Goal: Browse casually

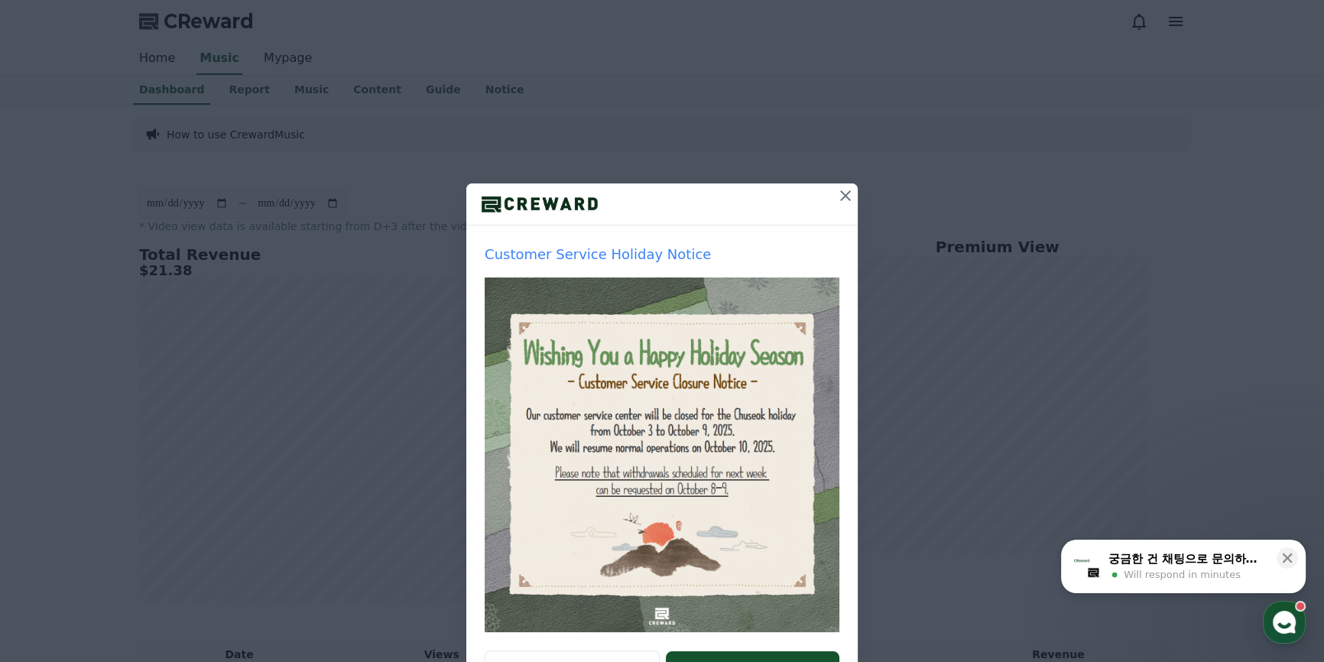
click at [841, 195] on icon at bounding box center [845, 195] width 11 height 11
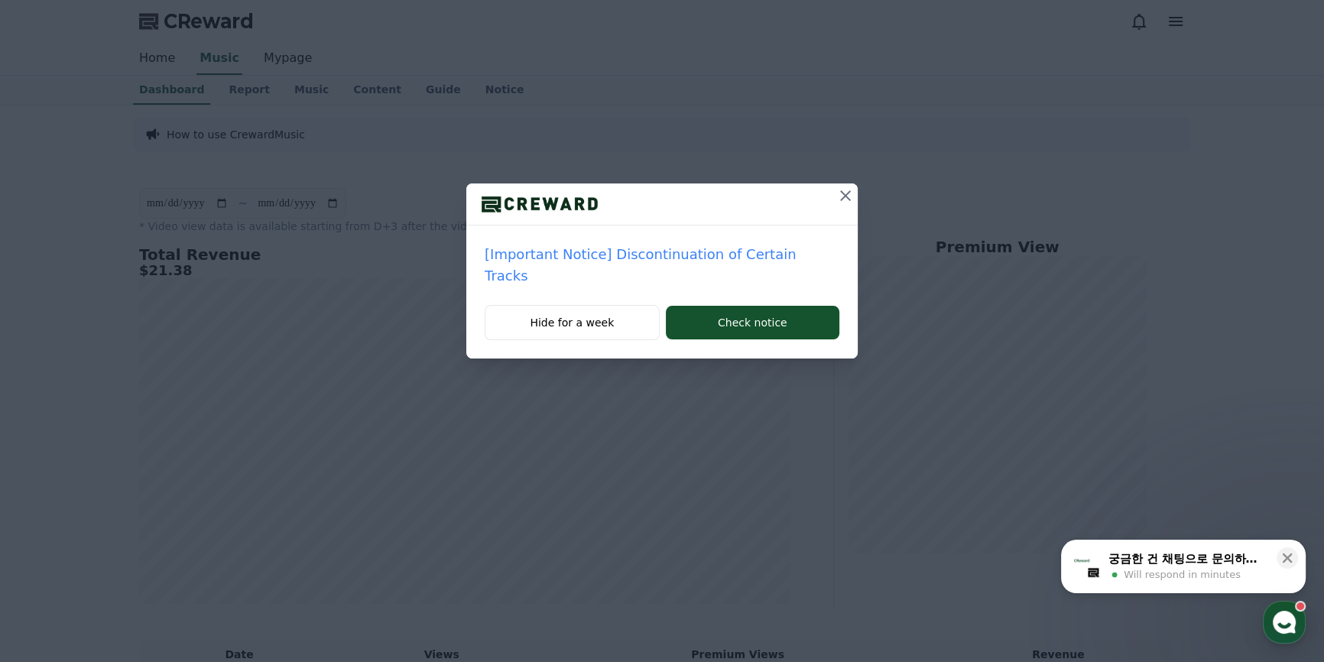
click at [841, 195] on div "[Important Notice] Discontinuation of Certain Tracks Hide for a week Check noti…" at bounding box center [662, 191] width 1324 height 383
click at [836, 197] on icon at bounding box center [845, 196] width 18 height 18
click at [826, 197] on div at bounding box center [661, 204] width 391 height 42
click at [841, 193] on icon at bounding box center [845, 196] width 18 height 18
click at [841, 193] on icon at bounding box center [845, 195] width 11 height 11
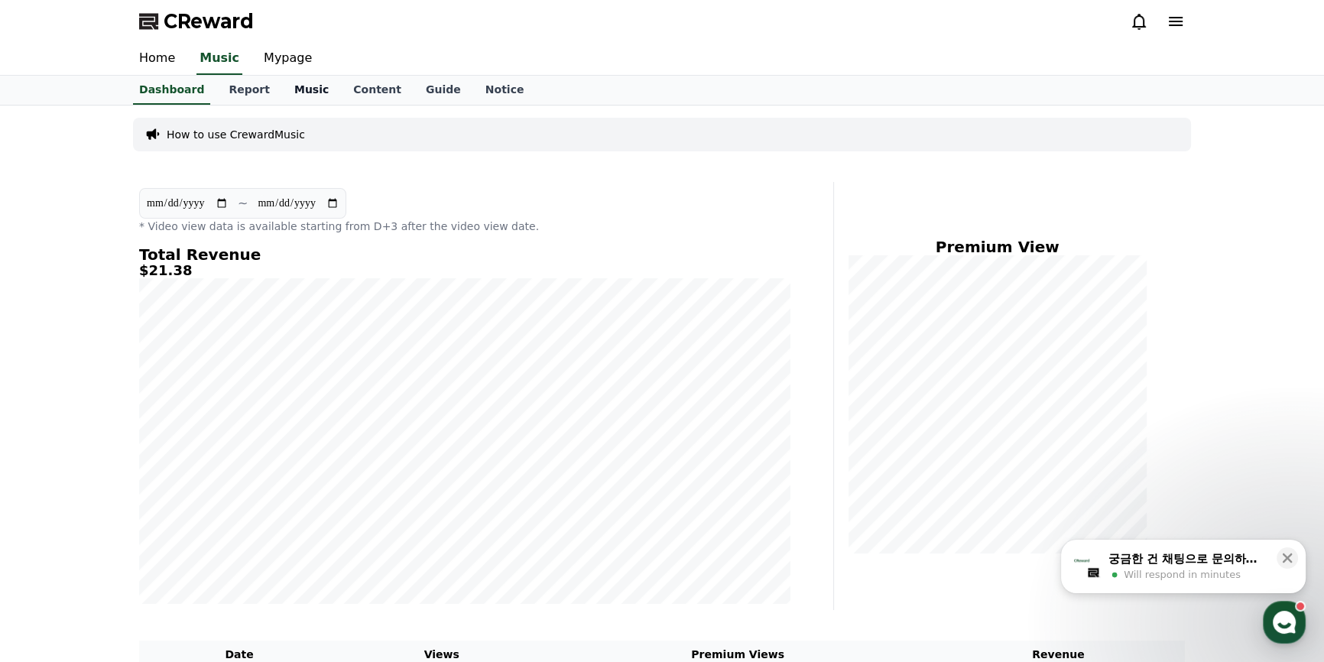
click at [289, 91] on link "Music" at bounding box center [311, 90] width 59 height 29
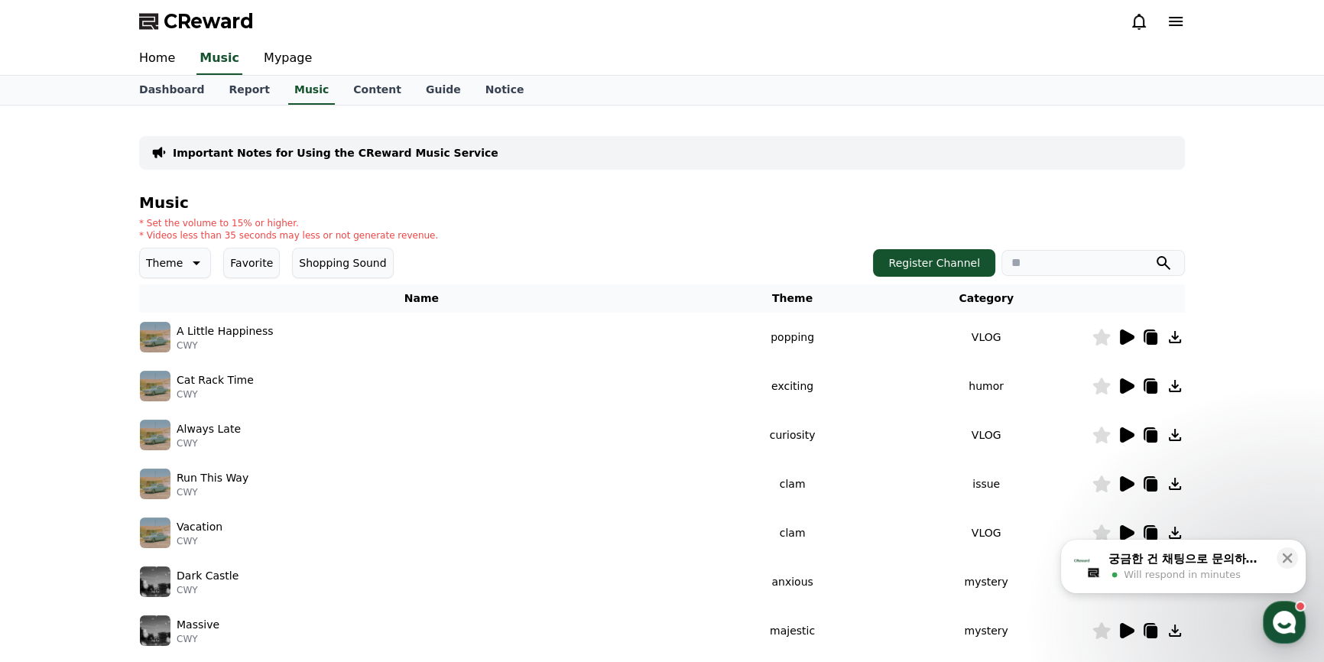
scroll to position [138, 0]
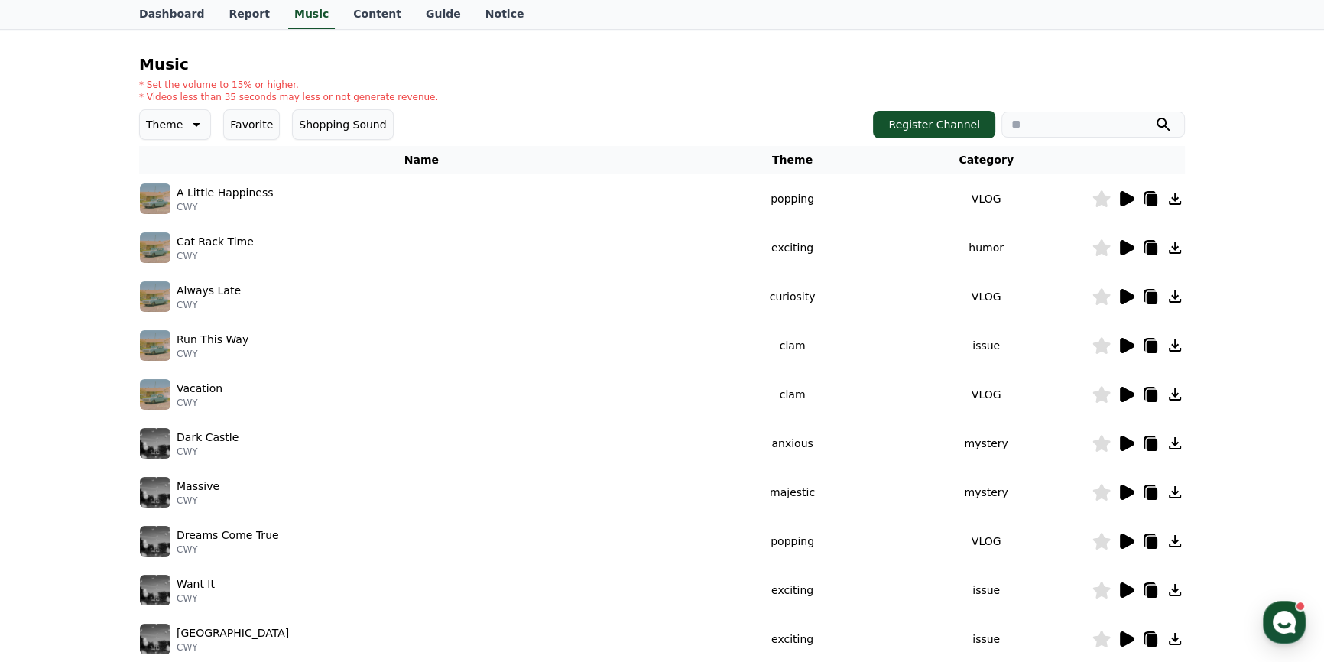
click at [1126, 190] on icon at bounding box center [1126, 199] width 18 height 18
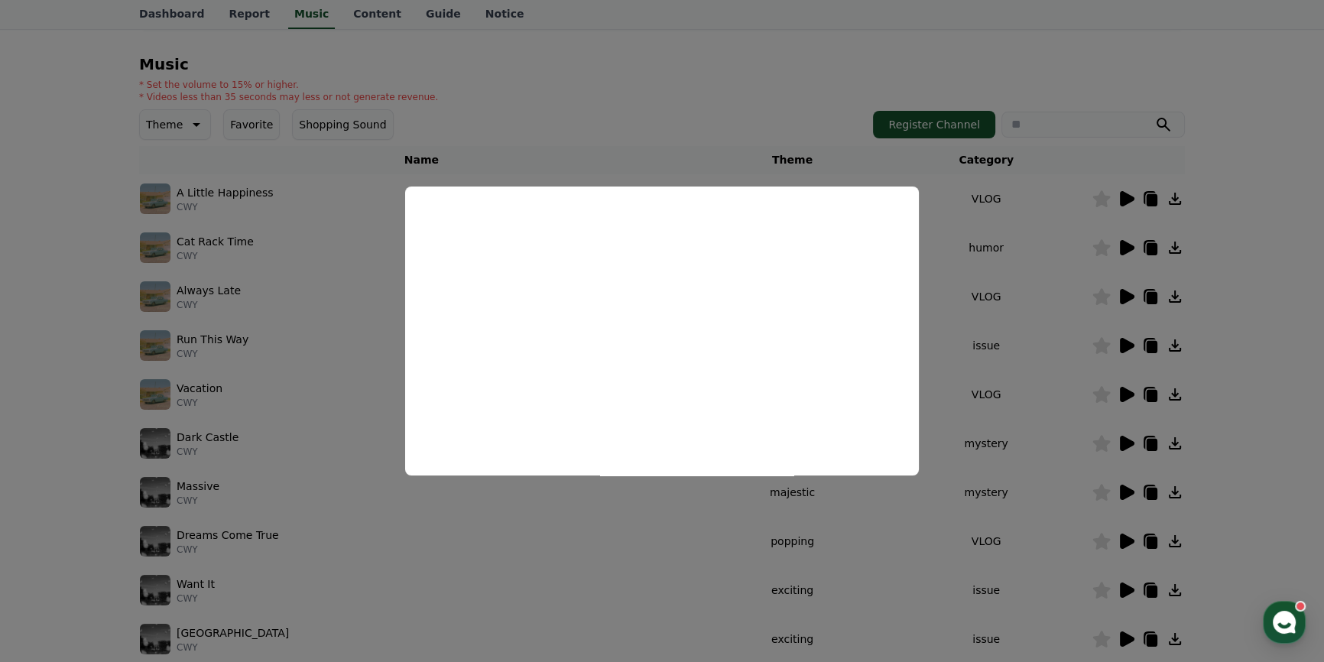
click at [1013, 331] on button "close modal" at bounding box center [662, 331] width 1324 height 662
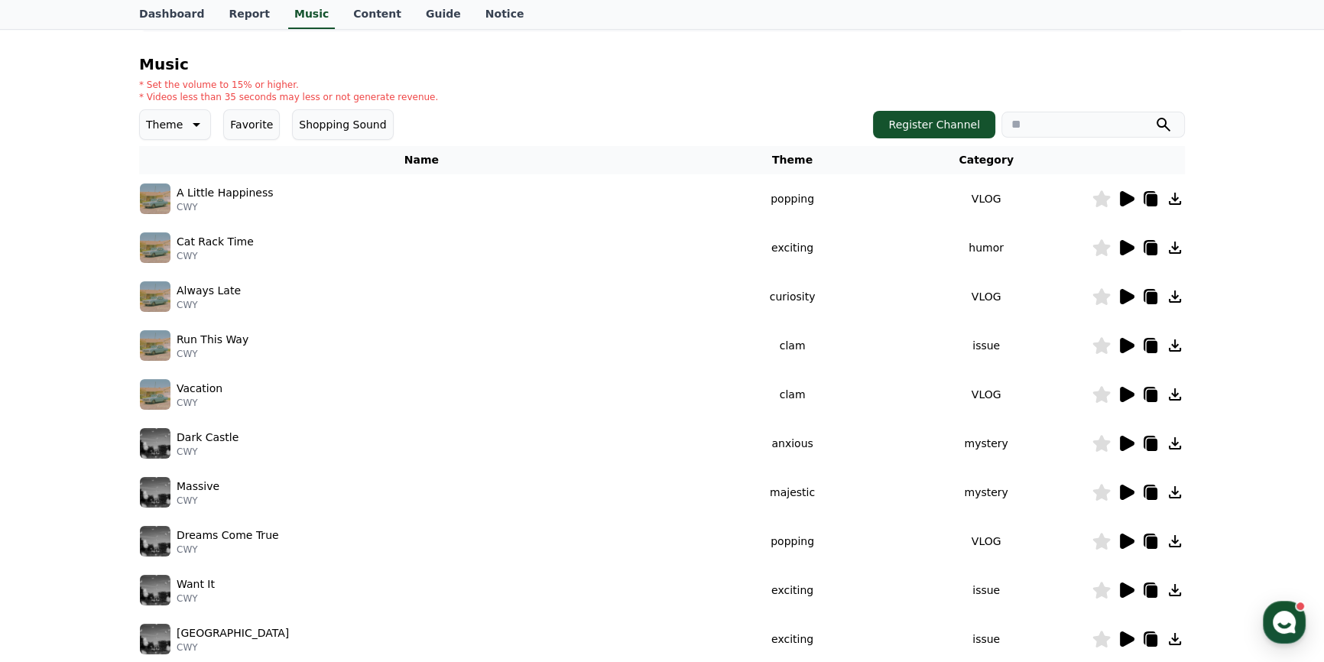
click at [1132, 248] on icon at bounding box center [1127, 247] width 15 height 15
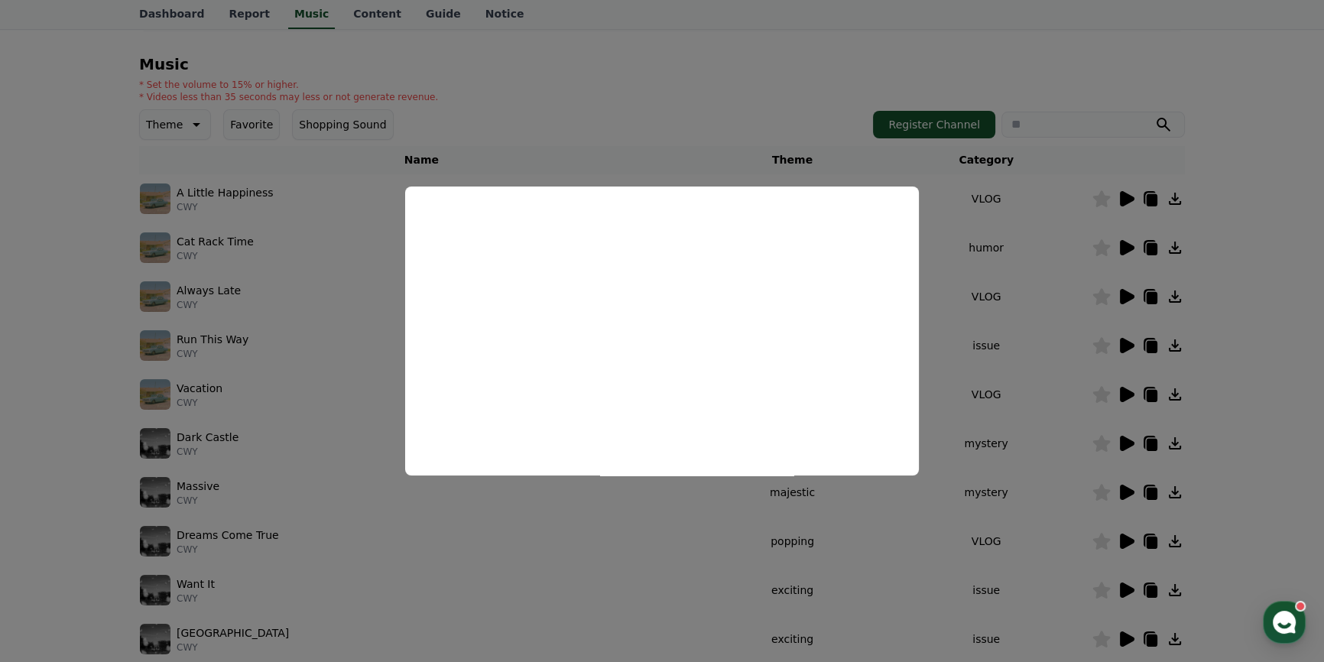
click at [1321, 308] on button "close modal" at bounding box center [662, 331] width 1324 height 662
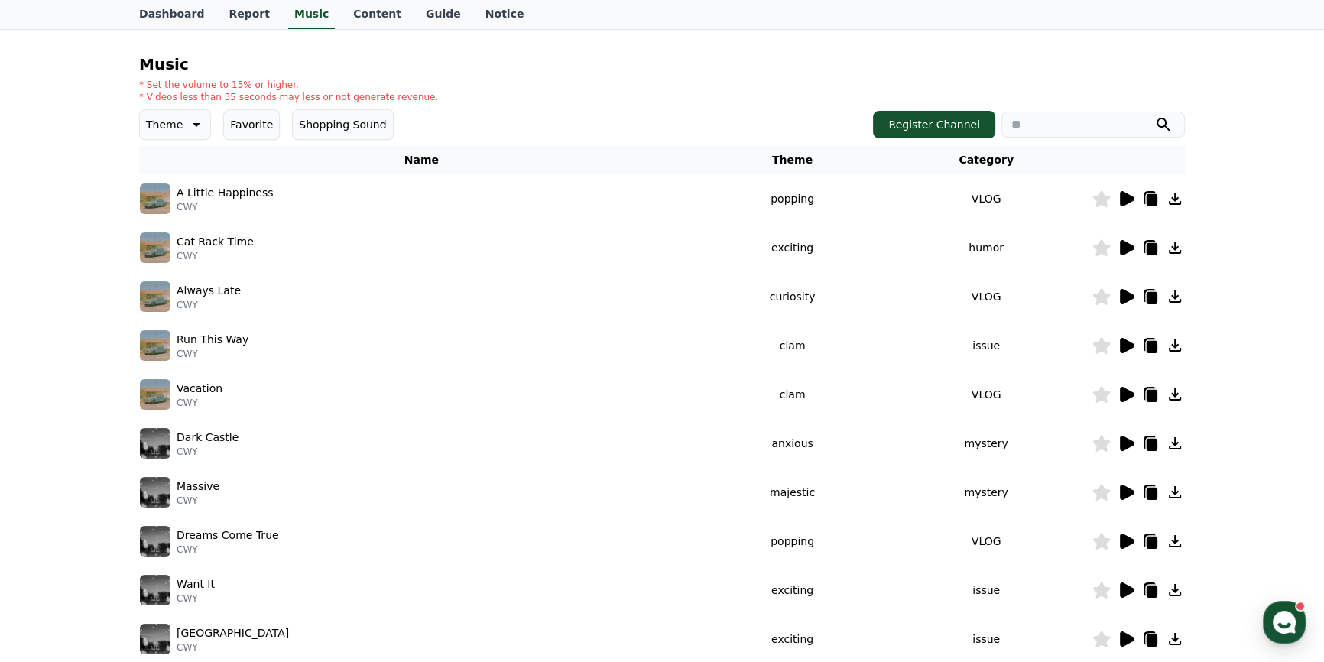
click at [1126, 340] on icon at bounding box center [1127, 345] width 15 height 15
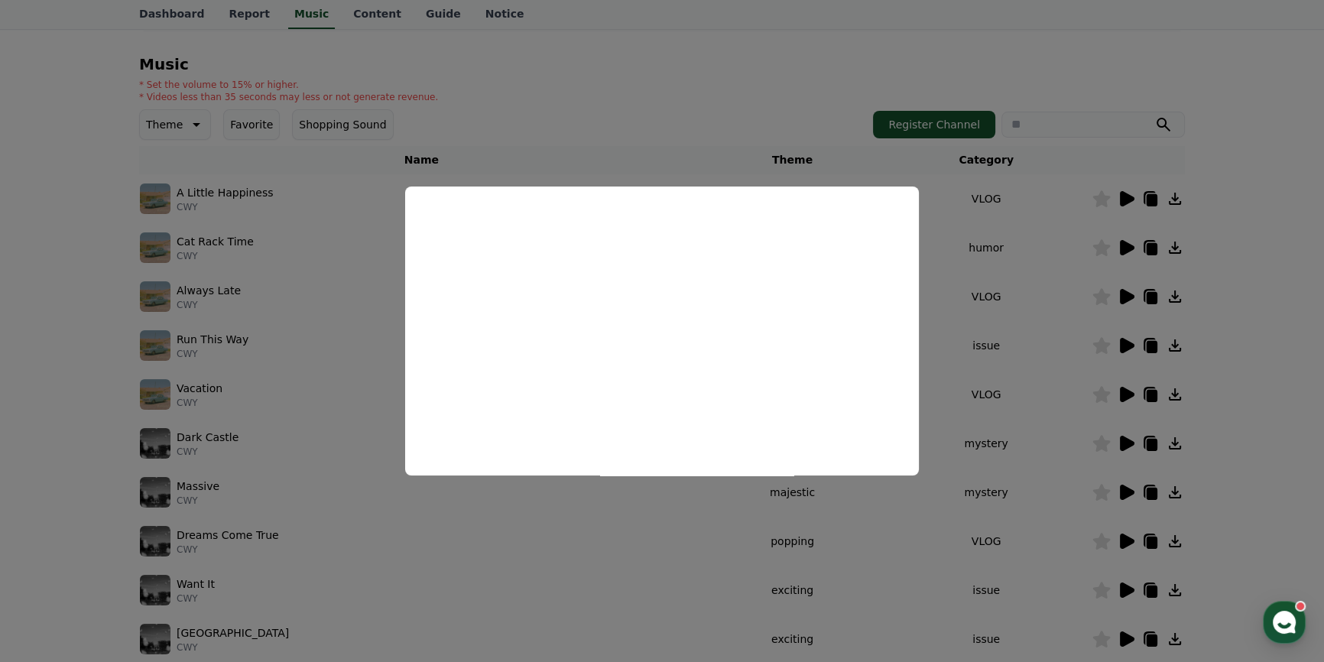
click at [988, 310] on button "close modal" at bounding box center [662, 331] width 1324 height 662
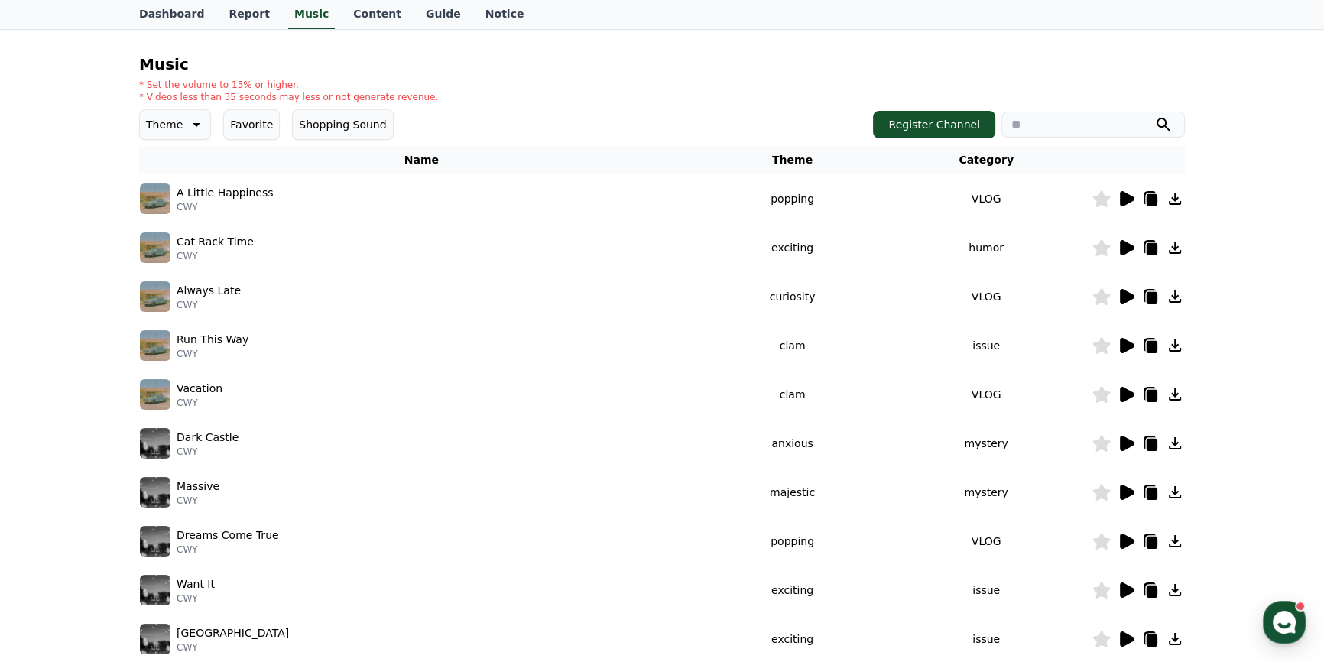
click at [1121, 446] on icon at bounding box center [1127, 443] width 15 height 15
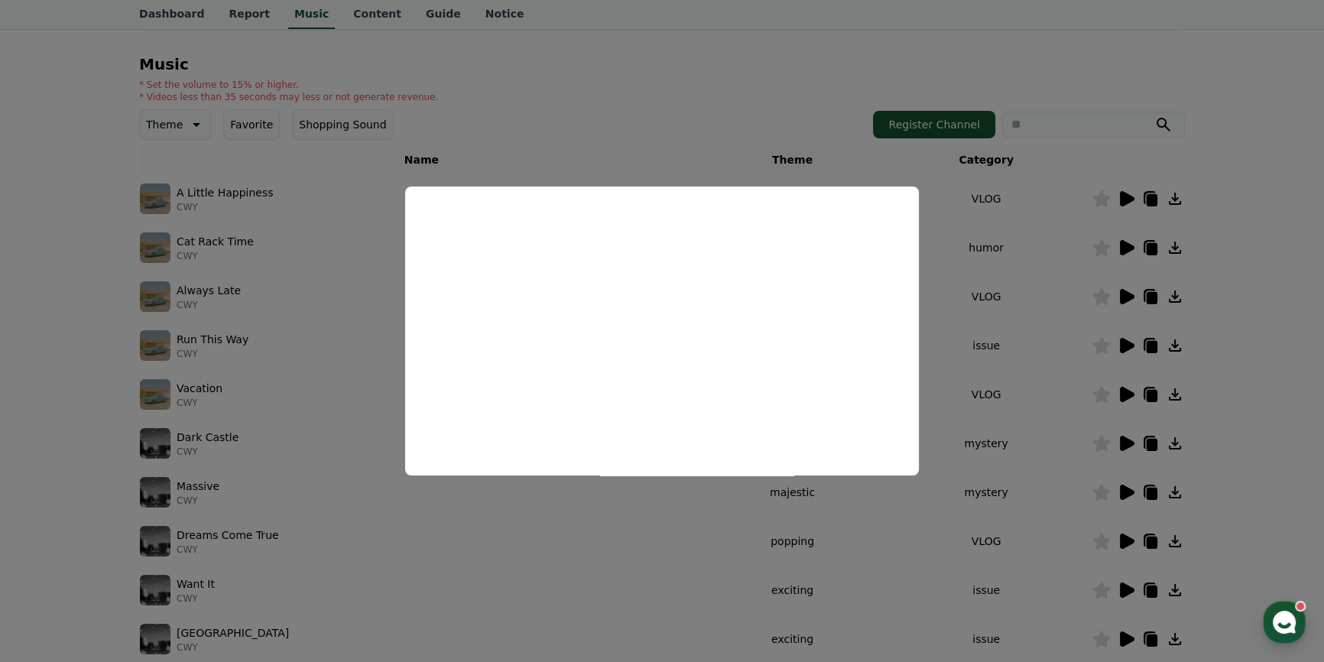
click at [1024, 506] on button "close modal" at bounding box center [662, 331] width 1324 height 662
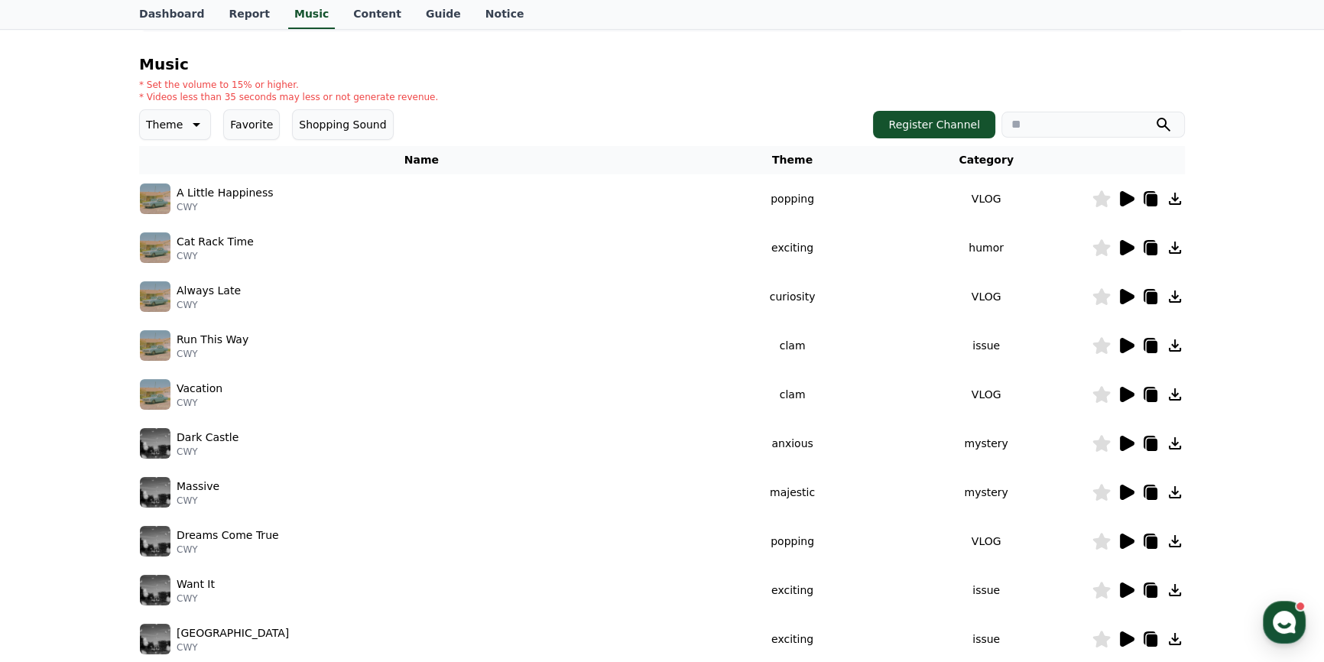
click at [1125, 489] on icon at bounding box center [1127, 492] width 15 height 15
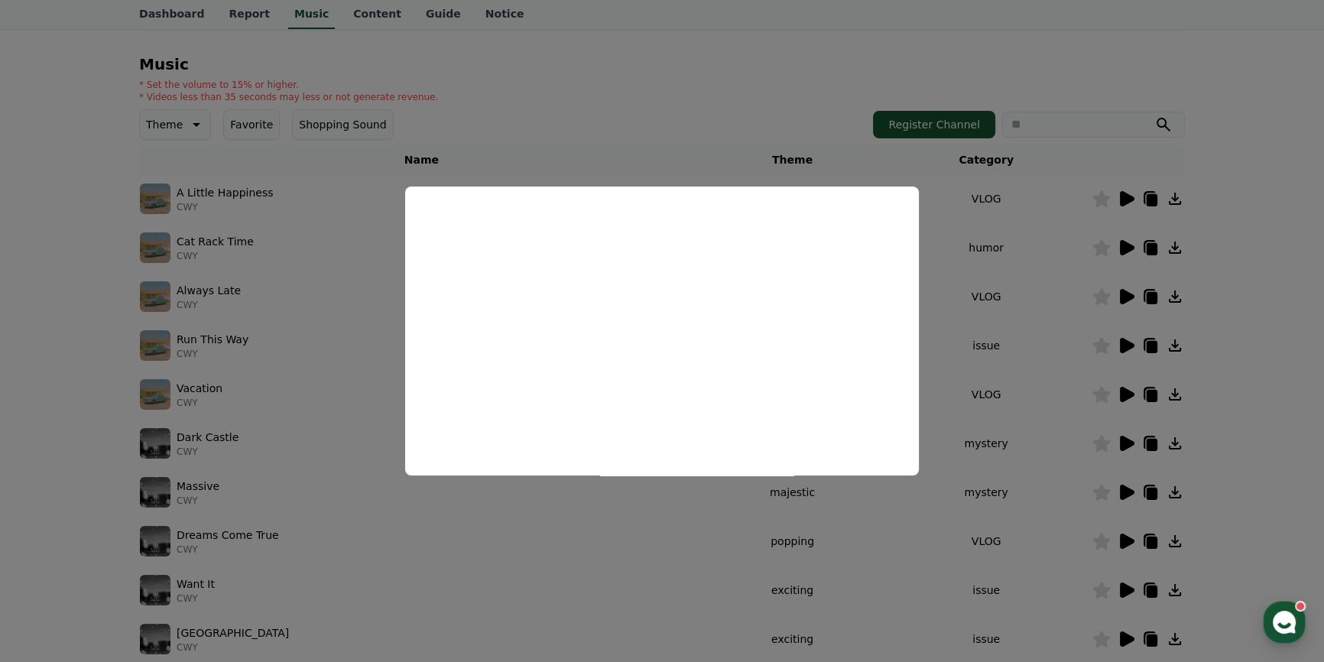
click at [978, 419] on button "close modal" at bounding box center [662, 331] width 1324 height 662
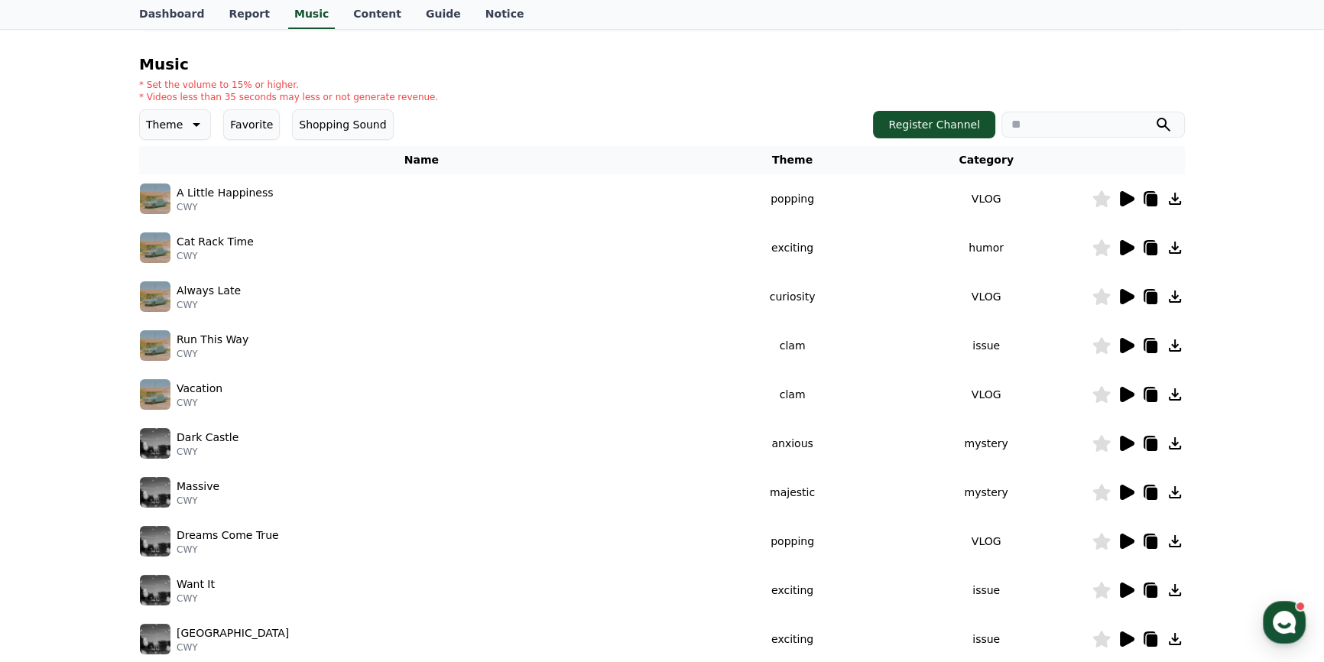
click at [1125, 436] on icon at bounding box center [1127, 443] width 15 height 15
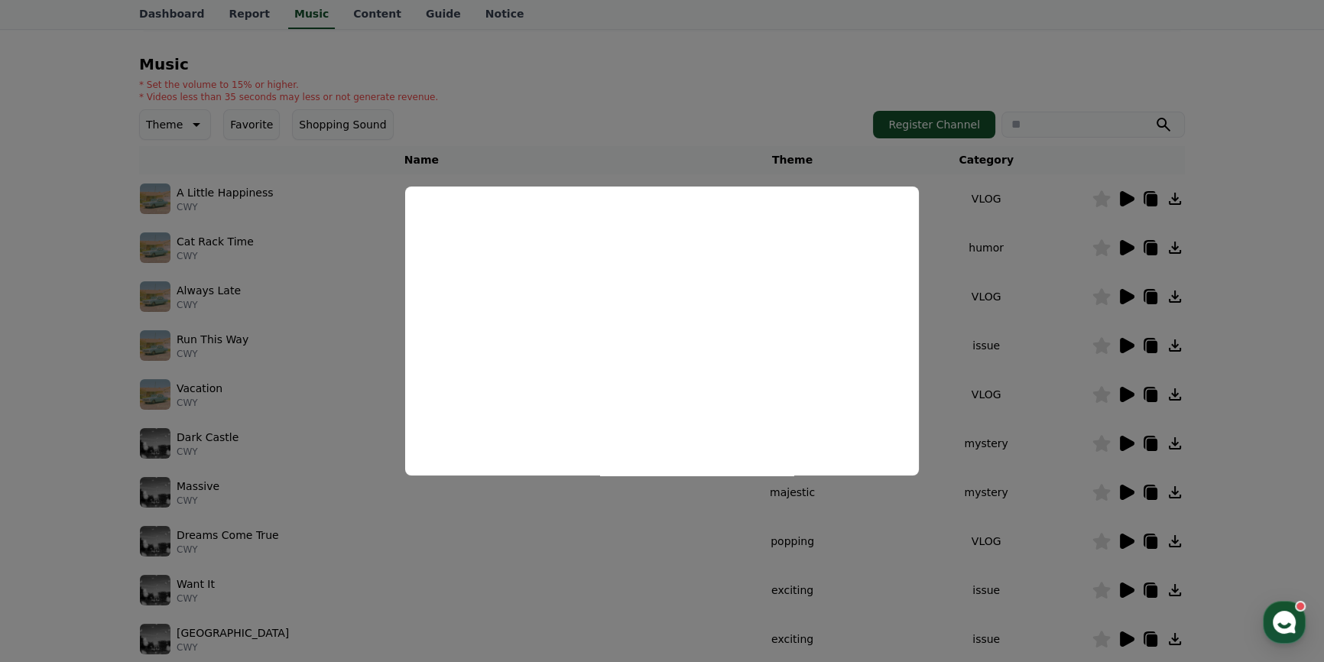
click at [991, 435] on button "close modal" at bounding box center [662, 331] width 1324 height 662
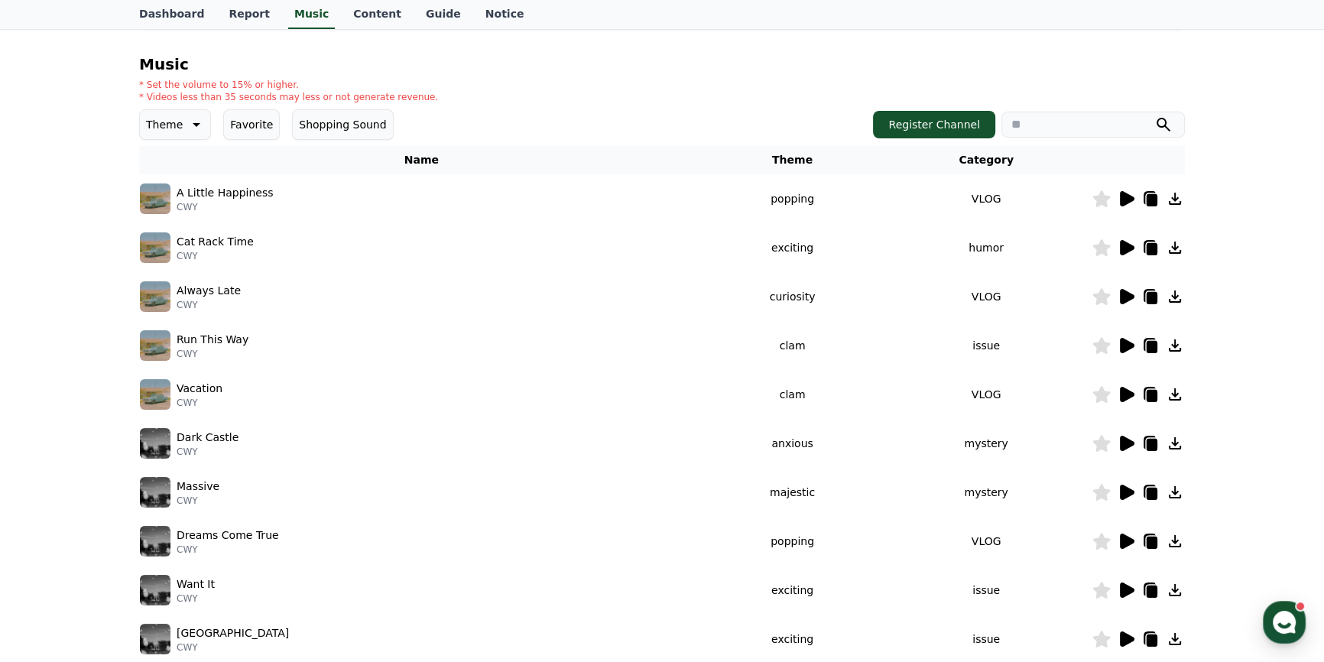
scroll to position [277, 0]
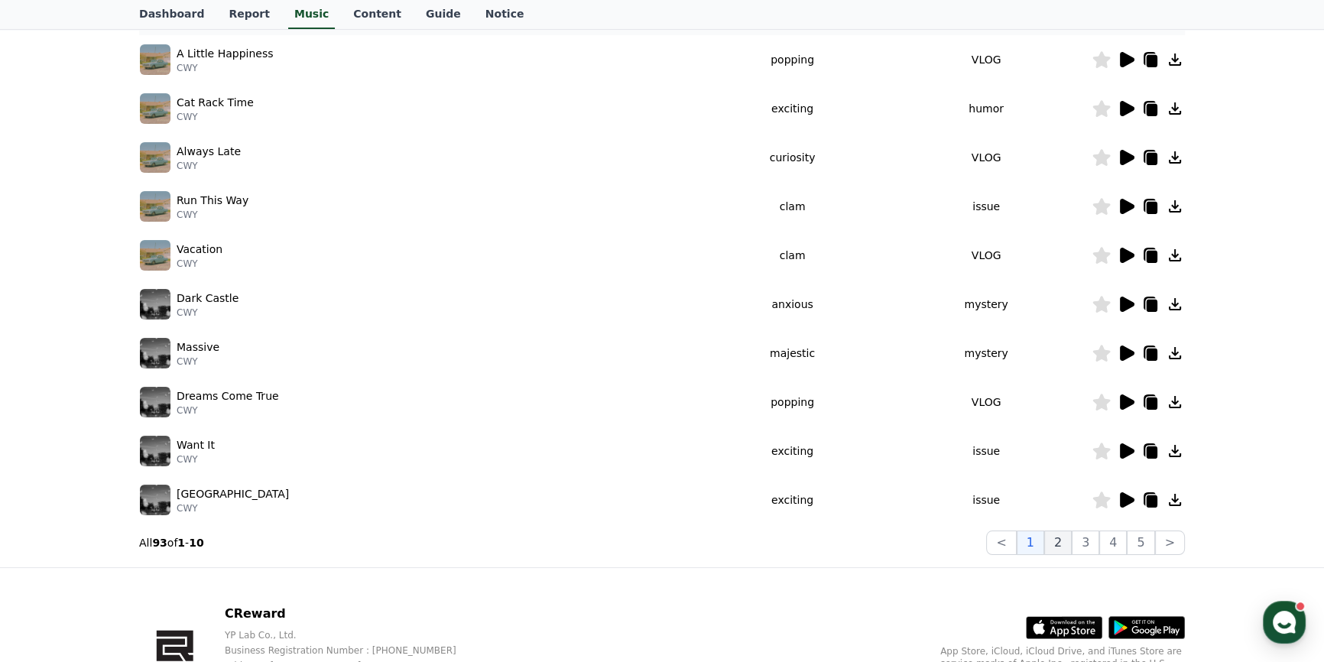
click at [1060, 540] on button "2" at bounding box center [1058, 542] width 28 height 24
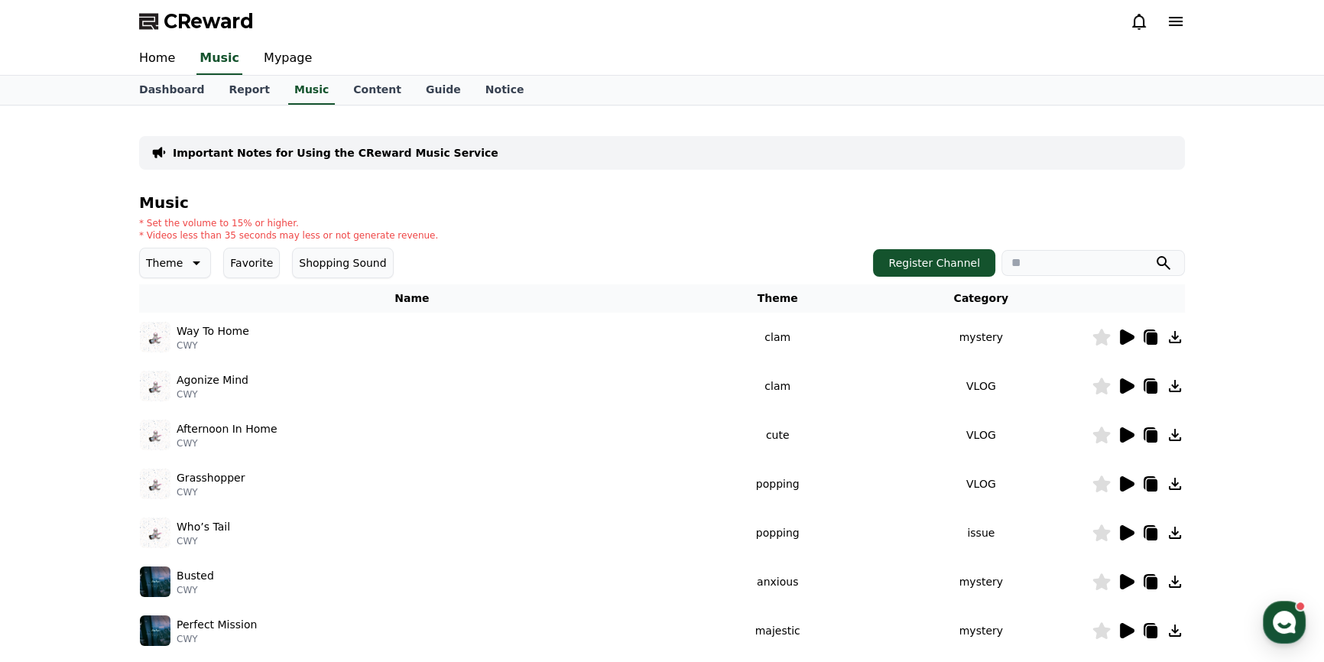
scroll to position [138, 0]
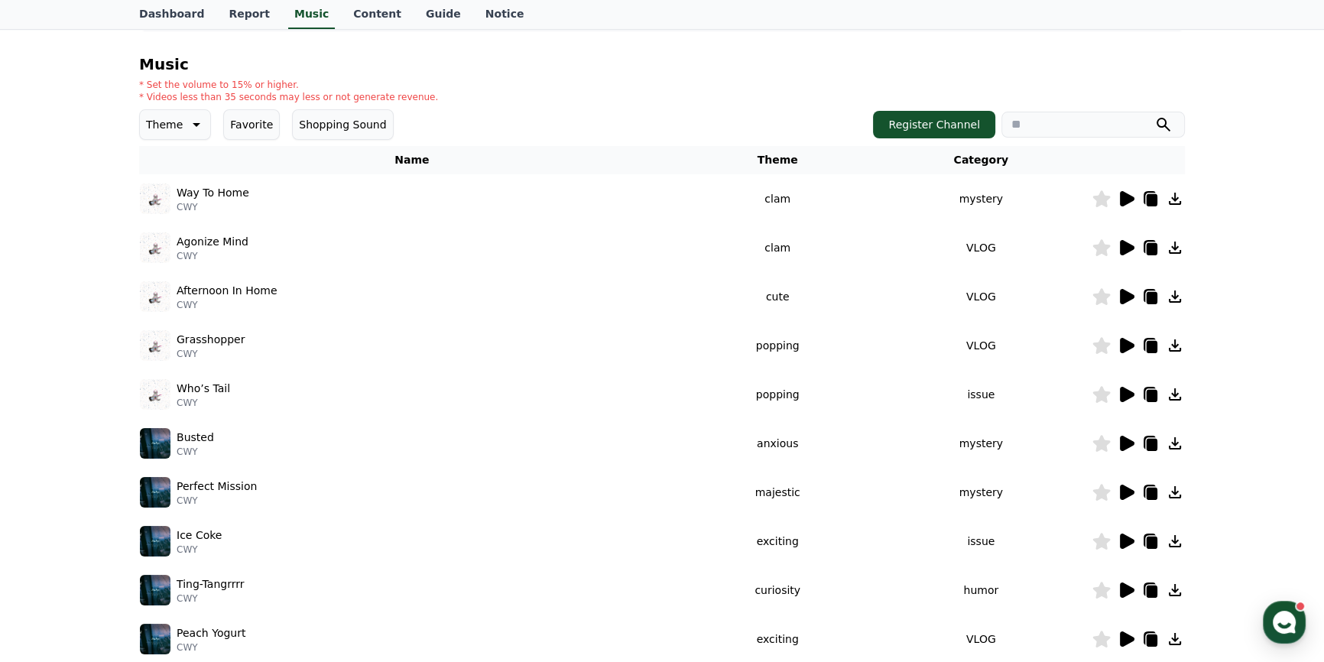
click at [1129, 190] on icon at bounding box center [1126, 199] width 18 height 18
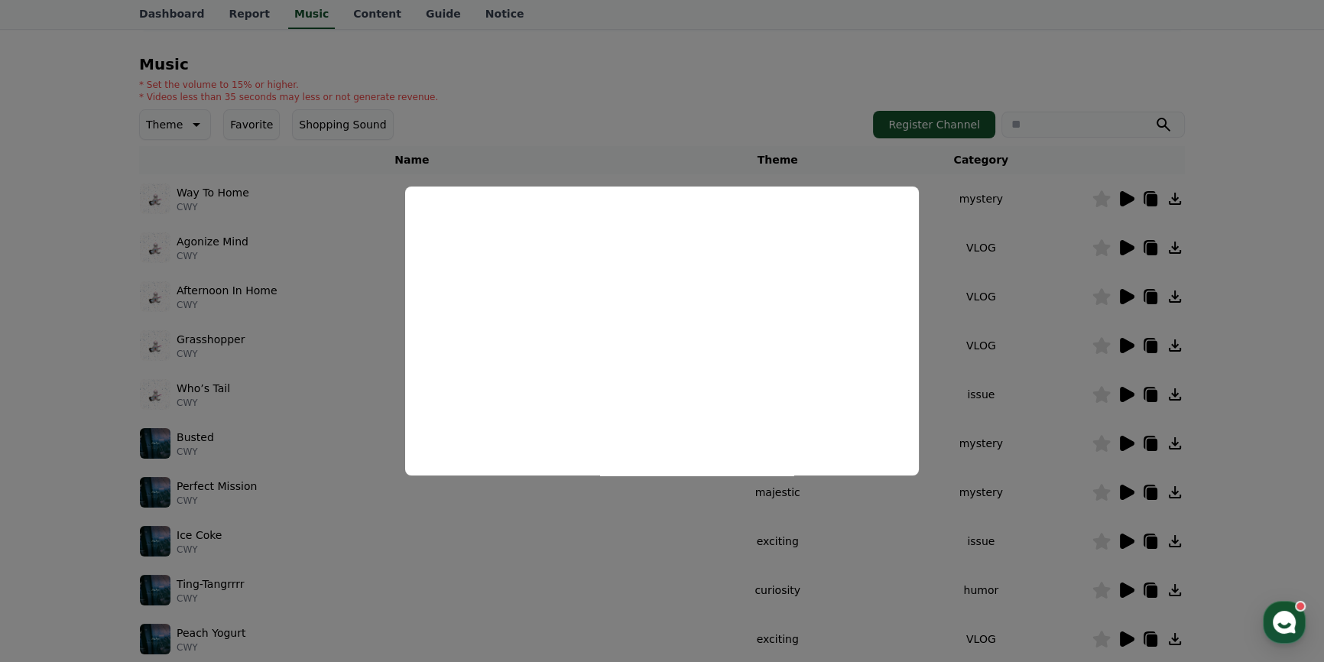
click at [1059, 320] on button "close modal" at bounding box center [662, 331] width 1324 height 662
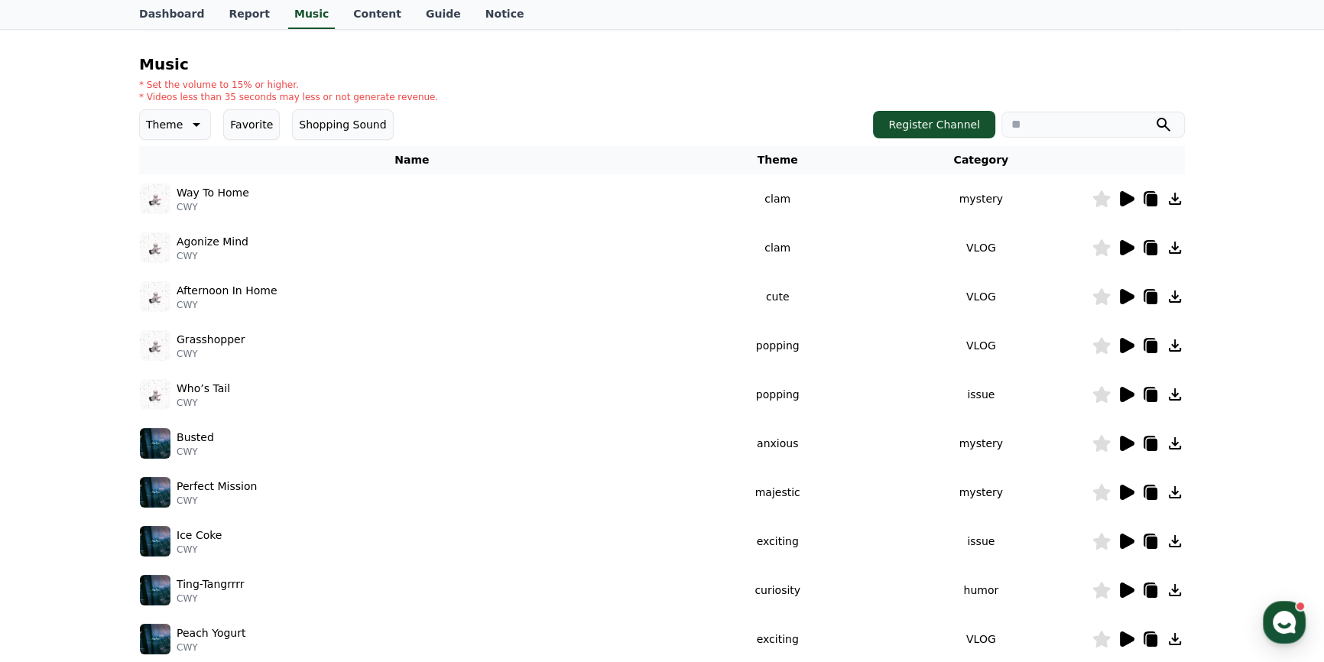
click at [1127, 242] on icon at bounding box center [1127, 247] width 15 height 15
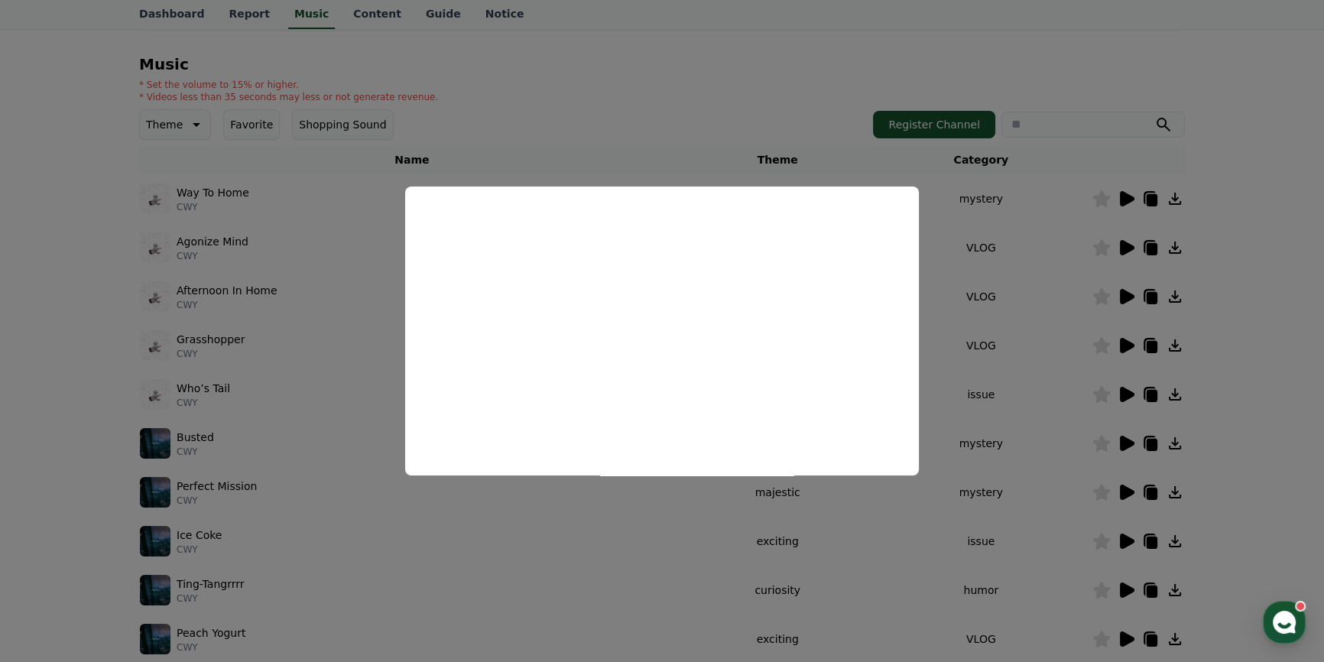
click at [1059, 210] on button "close modal" at bounding box center [662, 331] width 1324 height 662
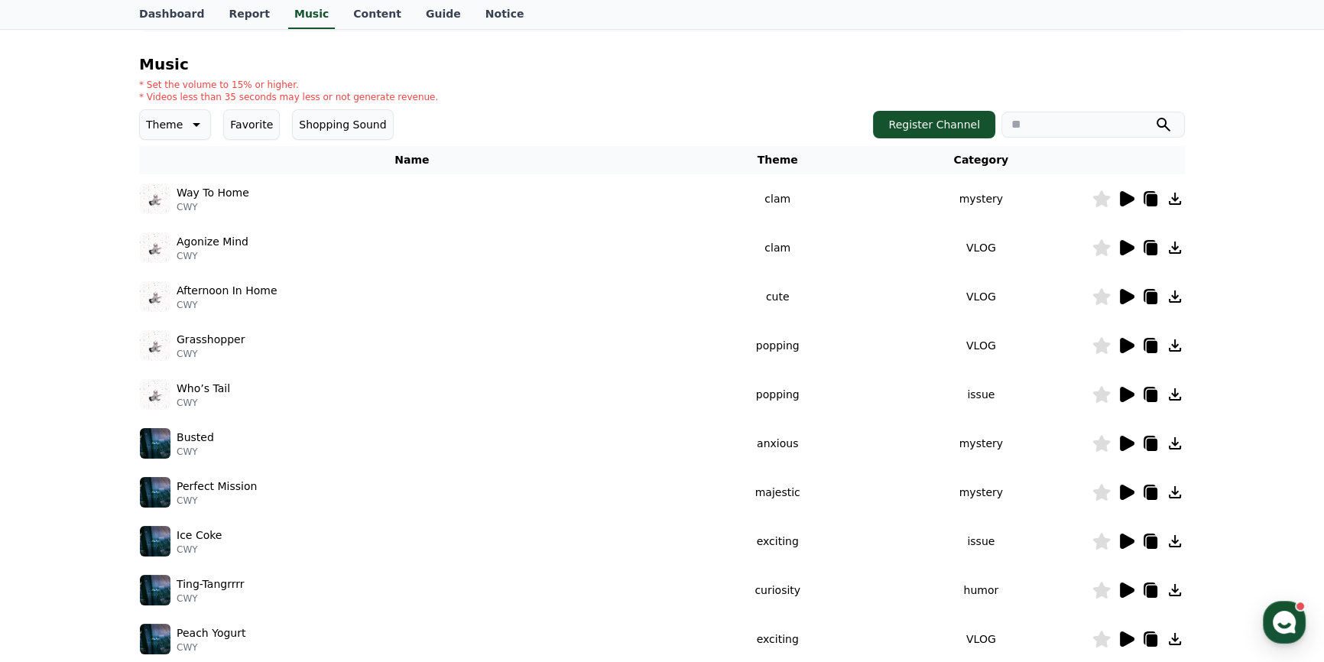
click at [1133, 440] on icon at bounding box center [1126, 443] width 18 height 18
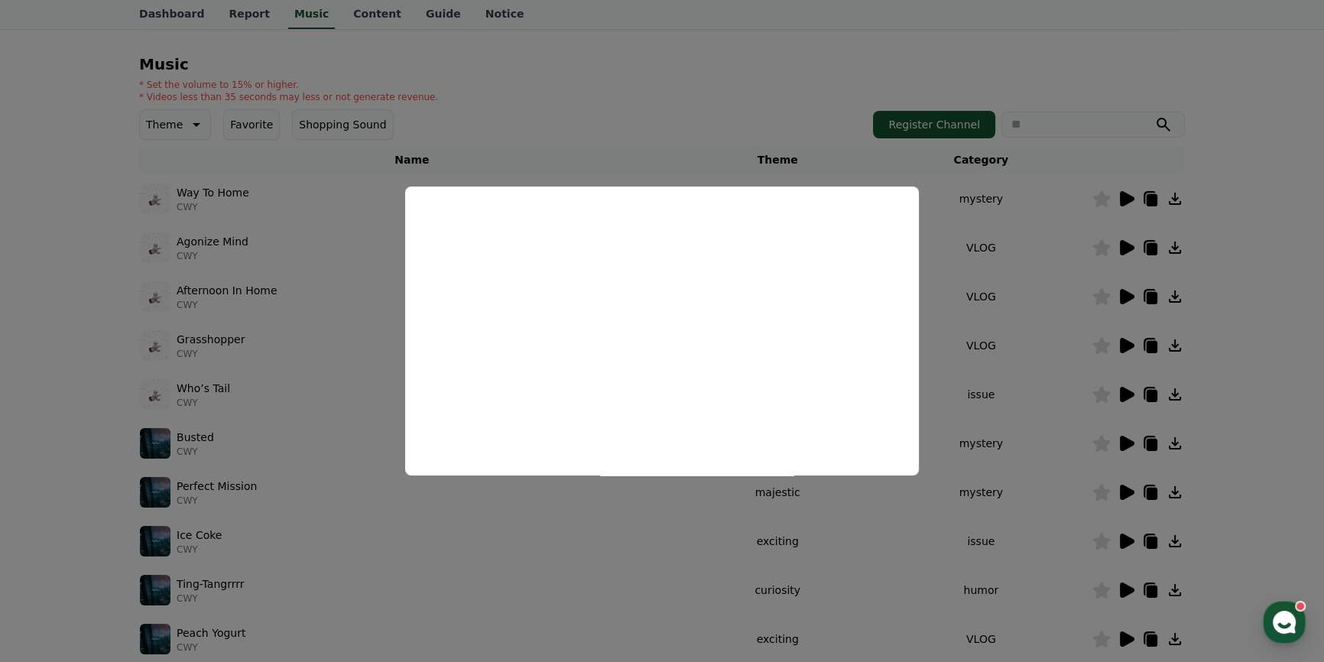
click at [1066, 398] on button "close modal" at bounding box center [662, 331] width 1324 height 662
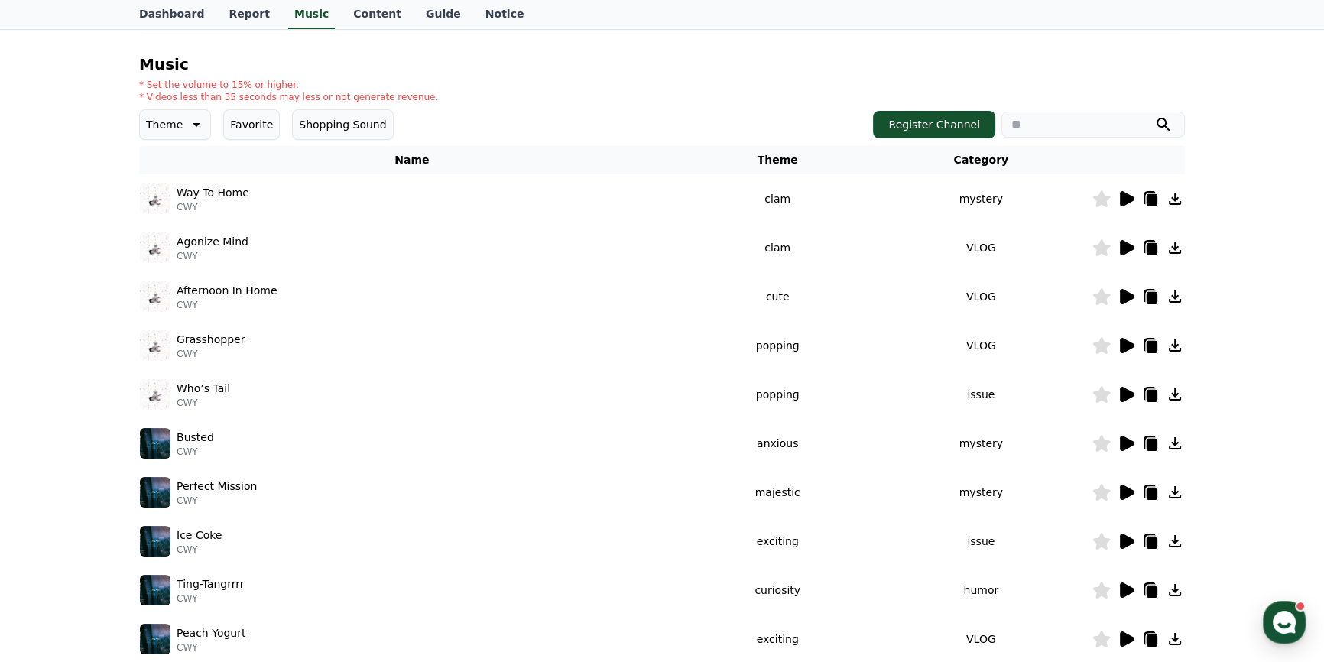
scroll to position [208, 0]
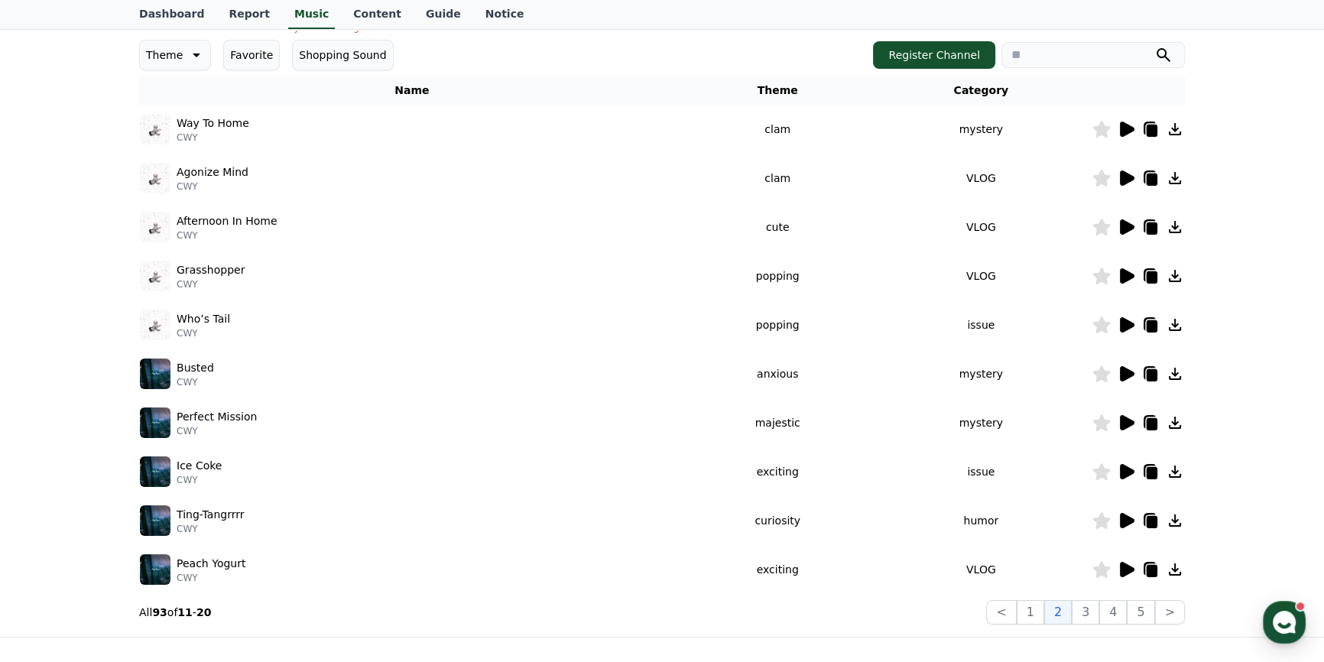
click at [1116, 465] on div at bounding box center [1138, 471] width 92 height 18
click at [1119, 469] on icon at bounding box center [1126, 471] width 18 height 18
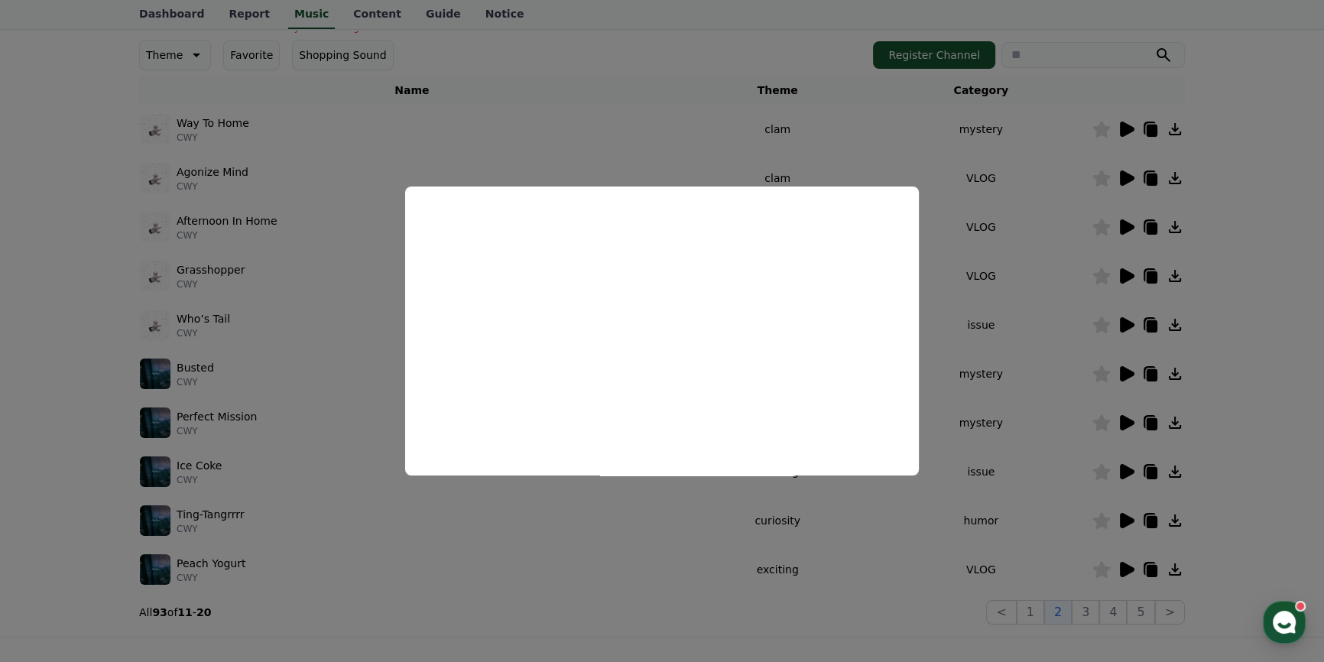
click at [1039, 408] on button "close modal" at bounding box center [662, 331] width 1324 height 662
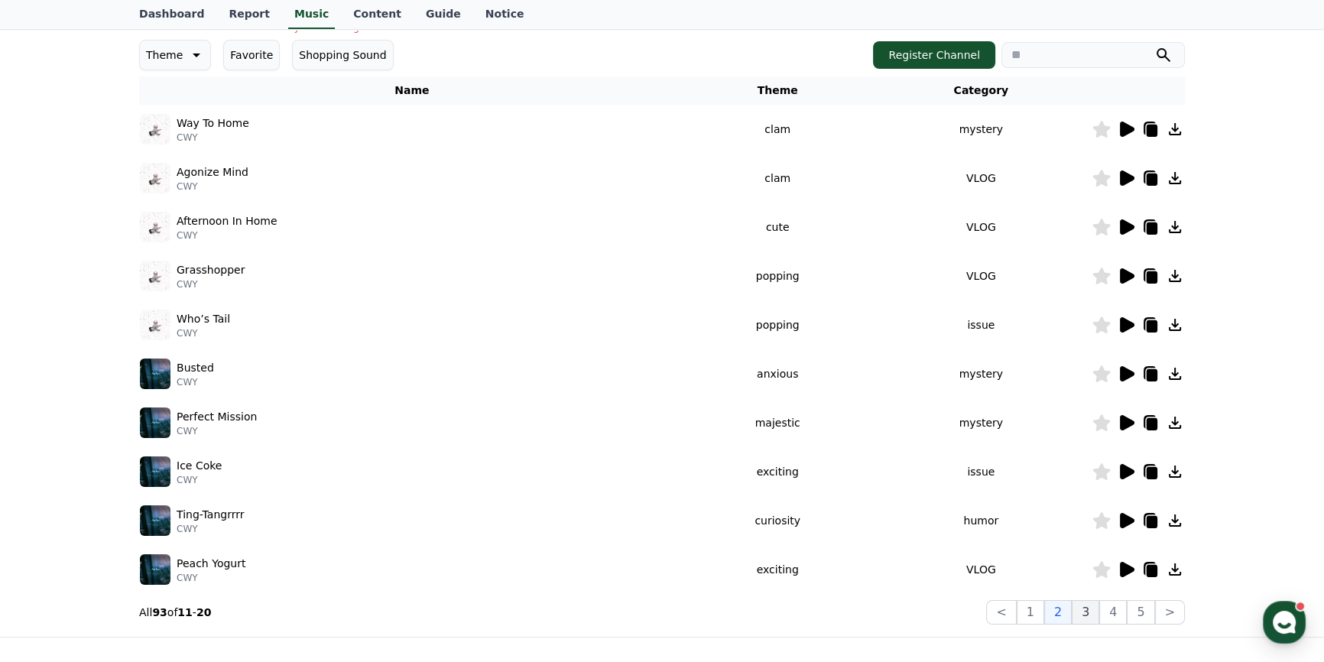
click at [1093, 613] on button "3" at bounding box center [1086, 612] width 28 height 24
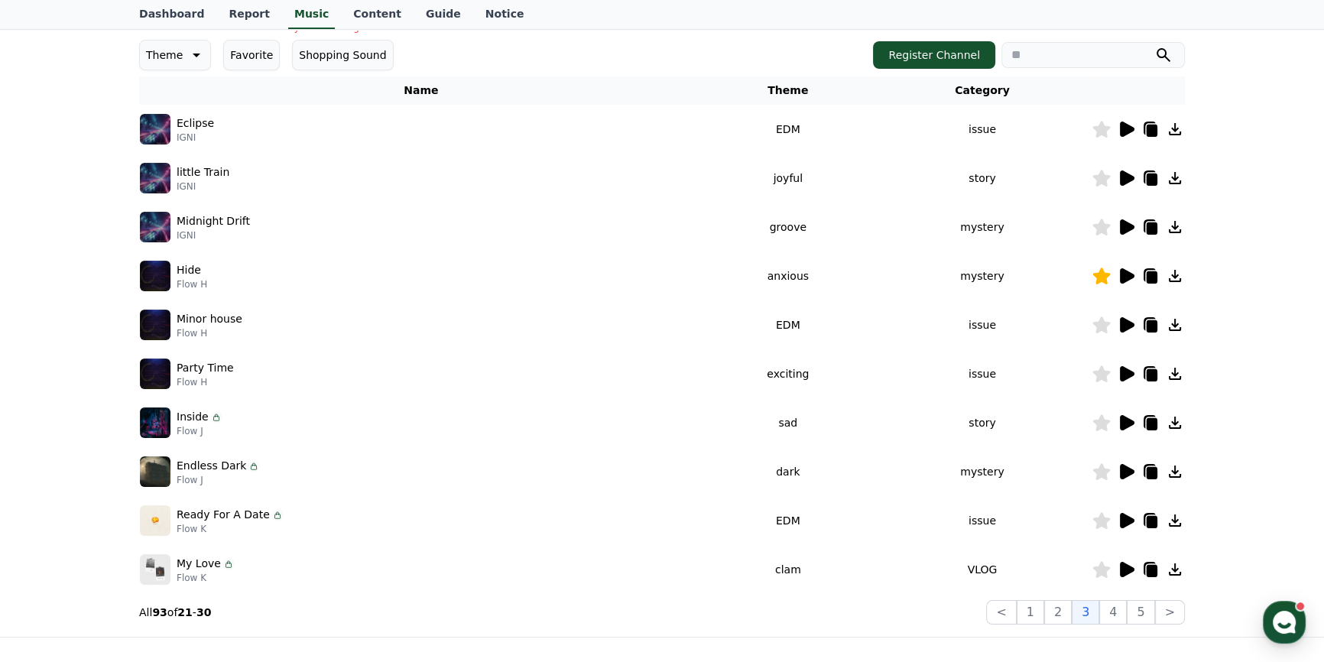
click at [1123, 274] on icon at bounding box center [1127, 275] width 15 height 15
